Goal: Obtain resource: Download file/media

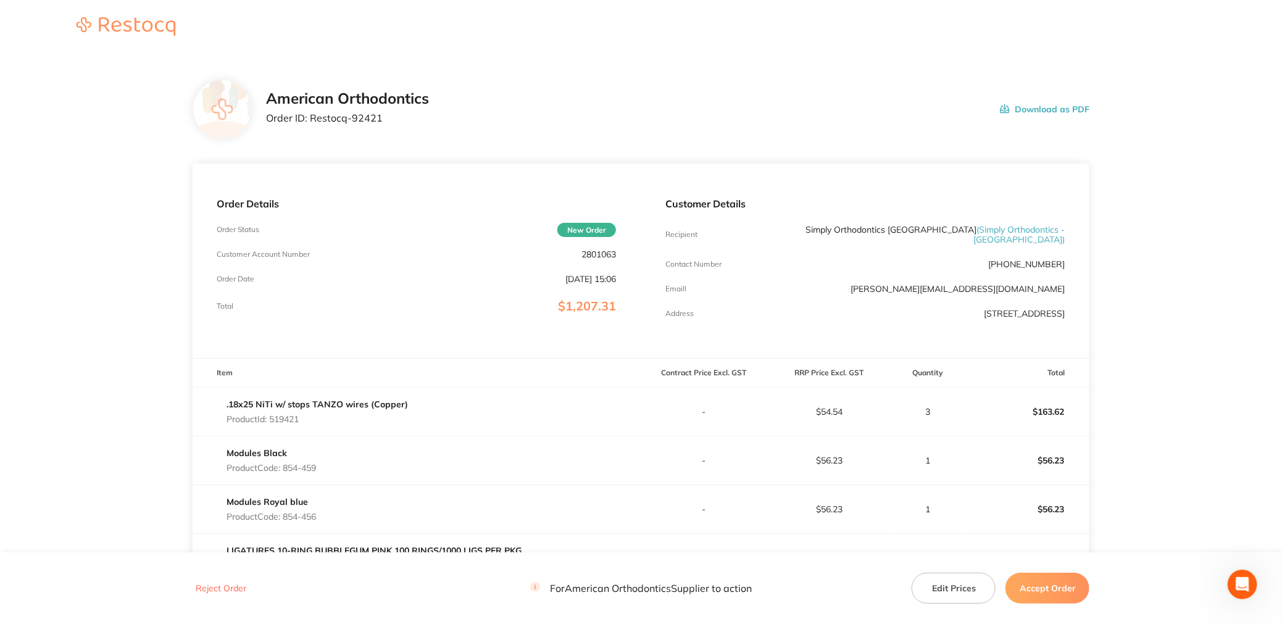
click at [1054, 114] on button "Download as PDF" at bounding box center [1045, 109] width 90 height 38
click at [617, 254] on div "Order Details Order Status New Order Customer Account Number 2801063 Order Date…" at bounding box center [417, 261] width 449 height 194
click at [598, 257] on p "2801063" at bounding box center [599, 254] width 35 height 10
drag, startPoint x: 619, startPoint y: 254, endPoint x: 576, endPoint y: 256, distance: 43.3
click at [576, 256] on div "Order Details Order Status New Order Customer Account Number 2801063 Order Date…" at bounding box center [417, 261] width 449 height 194
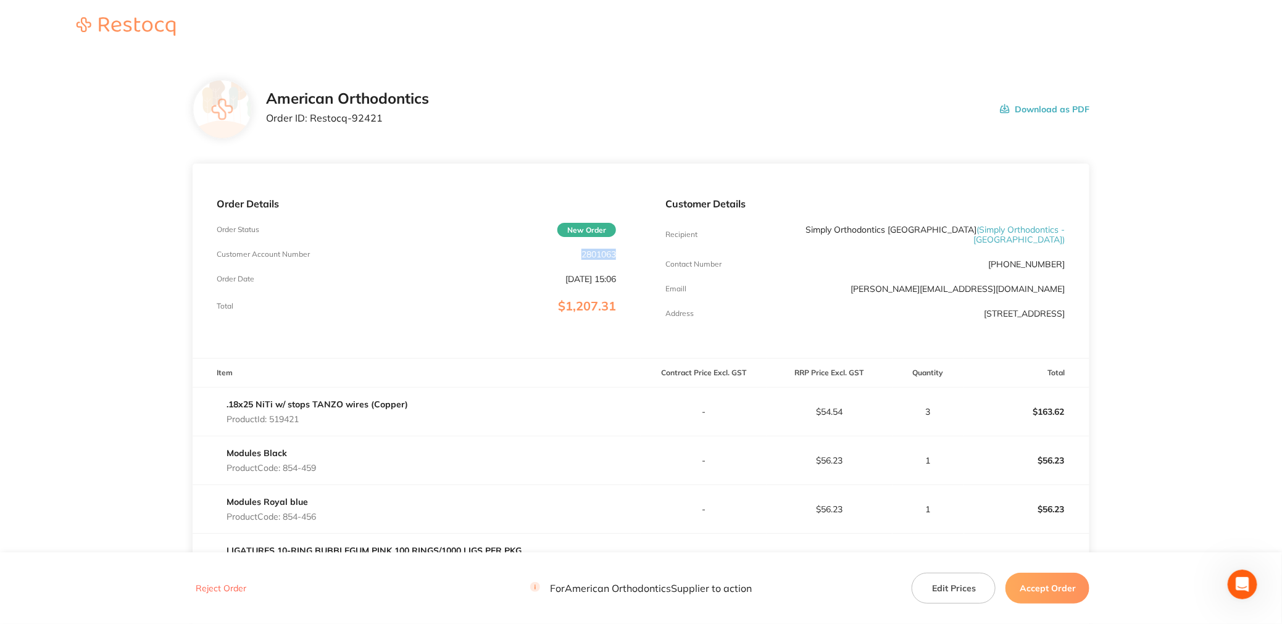
copy p "2801063"
click at [391, 114] on p "Order ID: Restocq- 92421" at bounding box center [348, 117] width 163 height 11
drag, startPoint x: 388, startPoint y: 119, endPoint x: 351, endPoint y: 122, distance: 37.8
click at [351, 122] on p "Order ID: Restocq- 92421" at bounding box center [348, 117] width 163 height 11
copy p "92421"
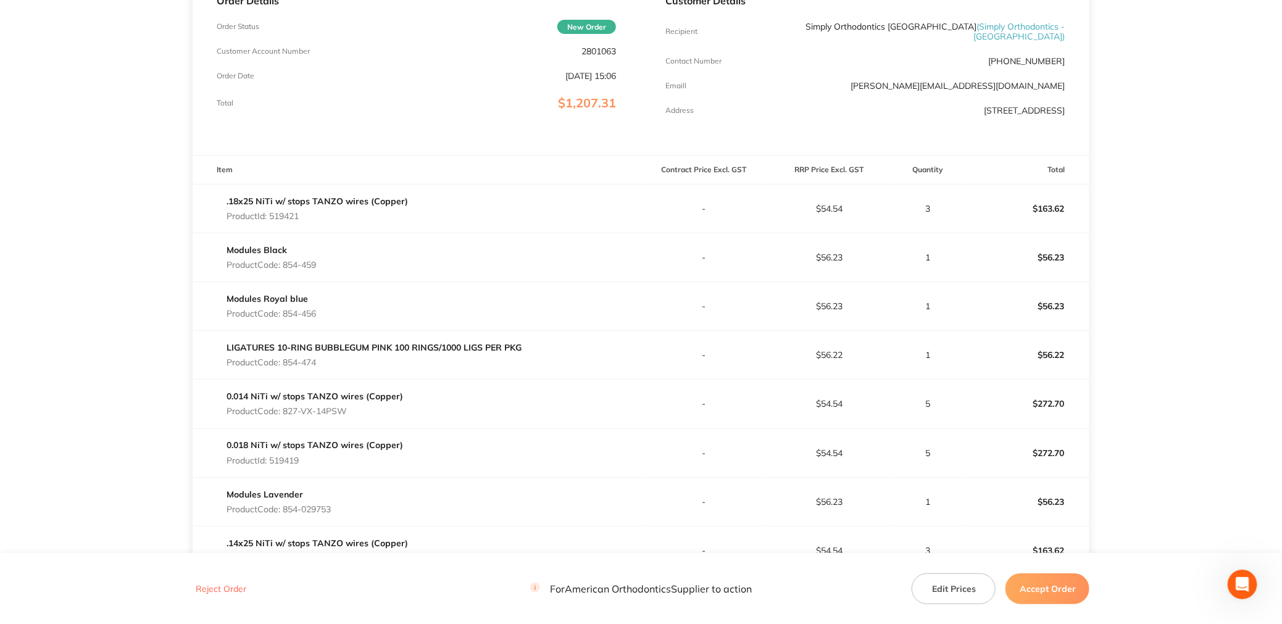
scroll to position [309, 0]
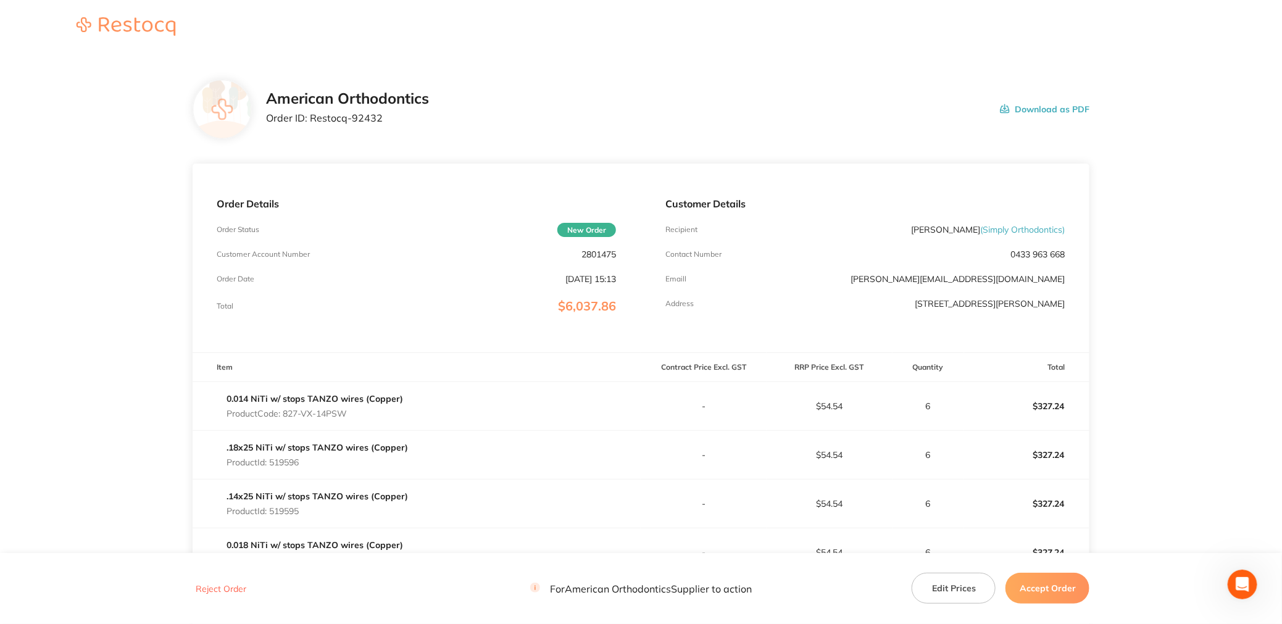
click at [1064, 112] on button "Download as PDF" at bounding box center [1045, 109] width 90 height 38
click at [1048, 107] on button "Download as PDF" at bounding box center [1045, 109] width 90 height 38
